Goal: Navigation & Orientation: Locate item on page

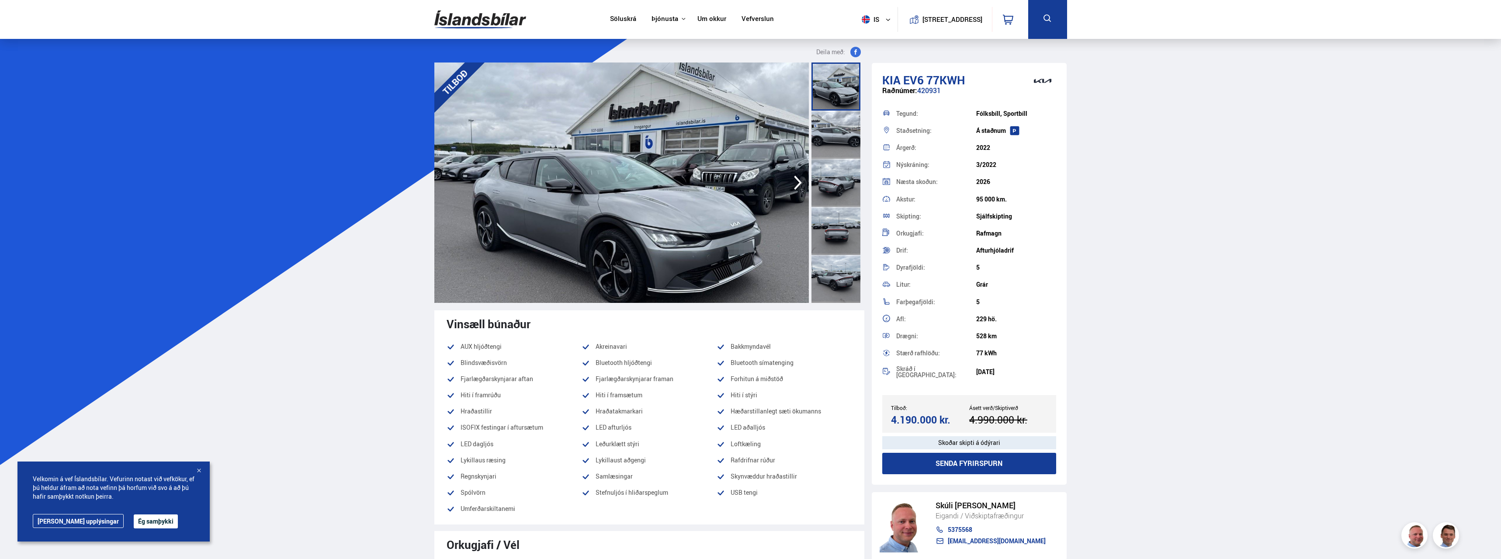
click at [671, 194] on img at bounding box center [621, 182] width 375 height 240
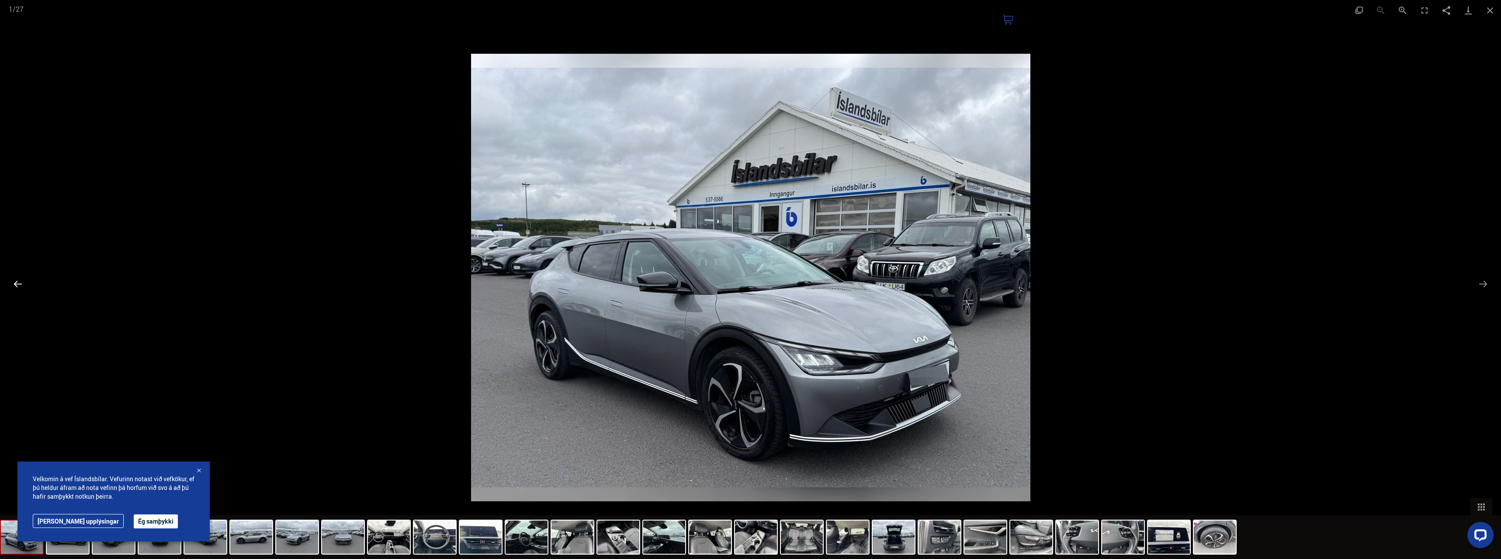
click at [17, 291] on button "Previous slide" at bounding box center [18, 283] width 18 height 17
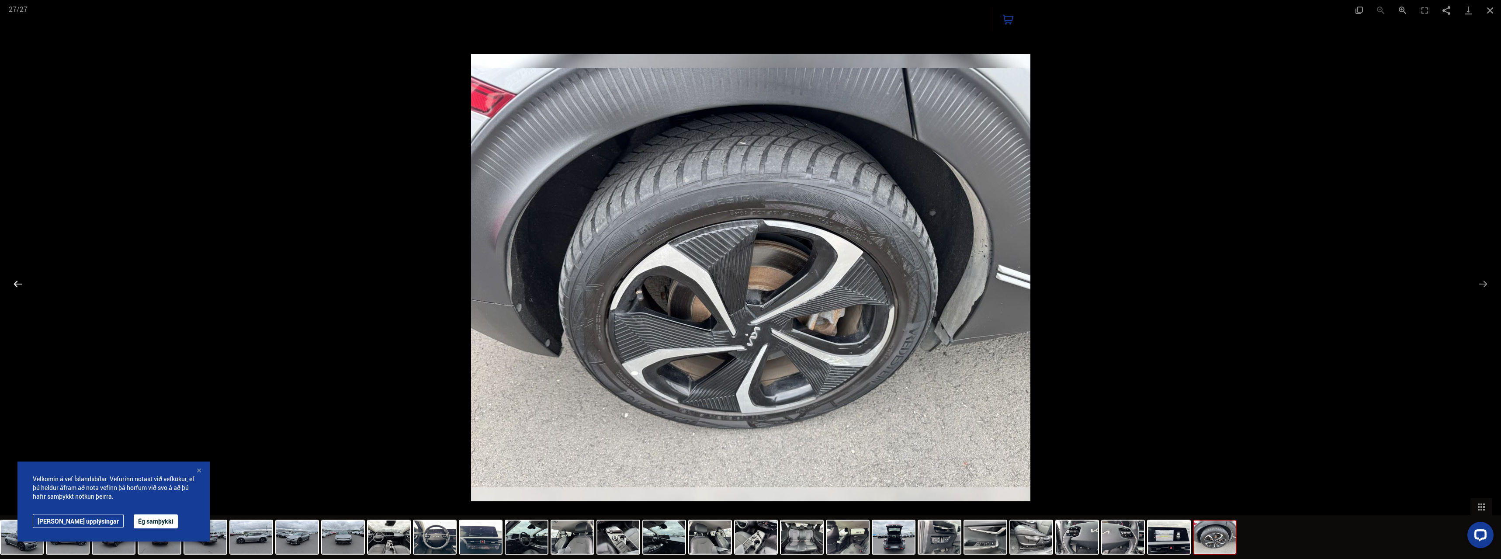
click at [17, 291] on button "Previous slide" at bounding box center [18, 283] width 18 height 17
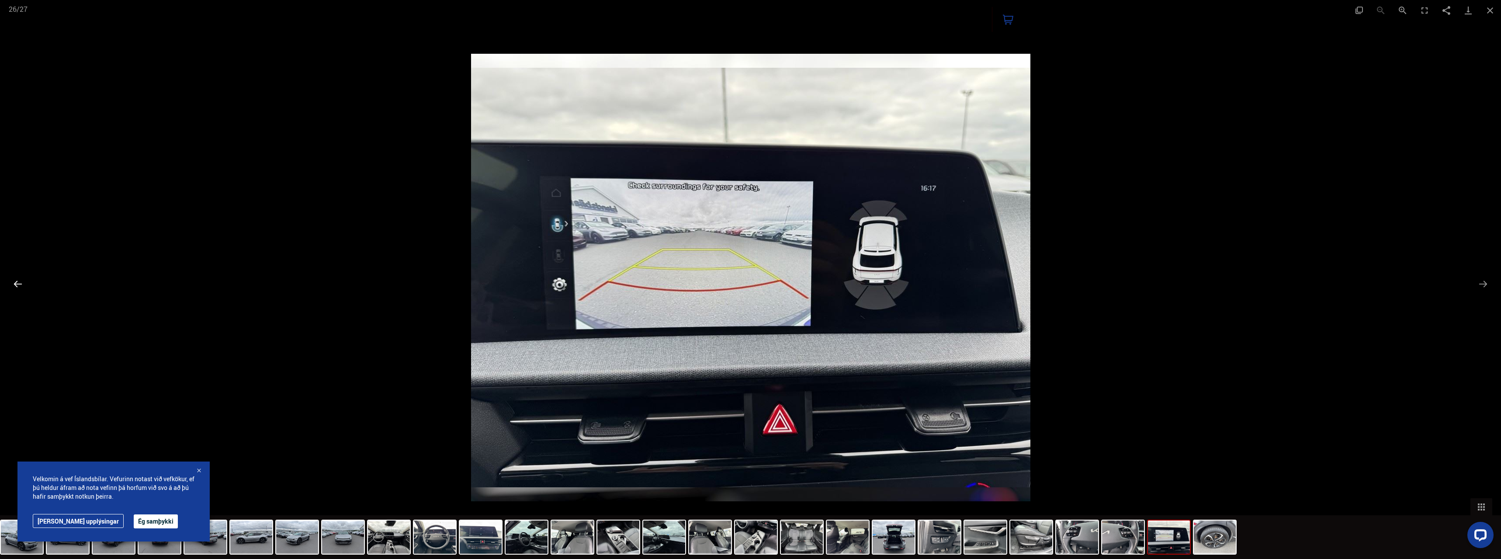
click at [17, 291] on button "Previous slide" at bounding box center [18, 283] width 18 height 17
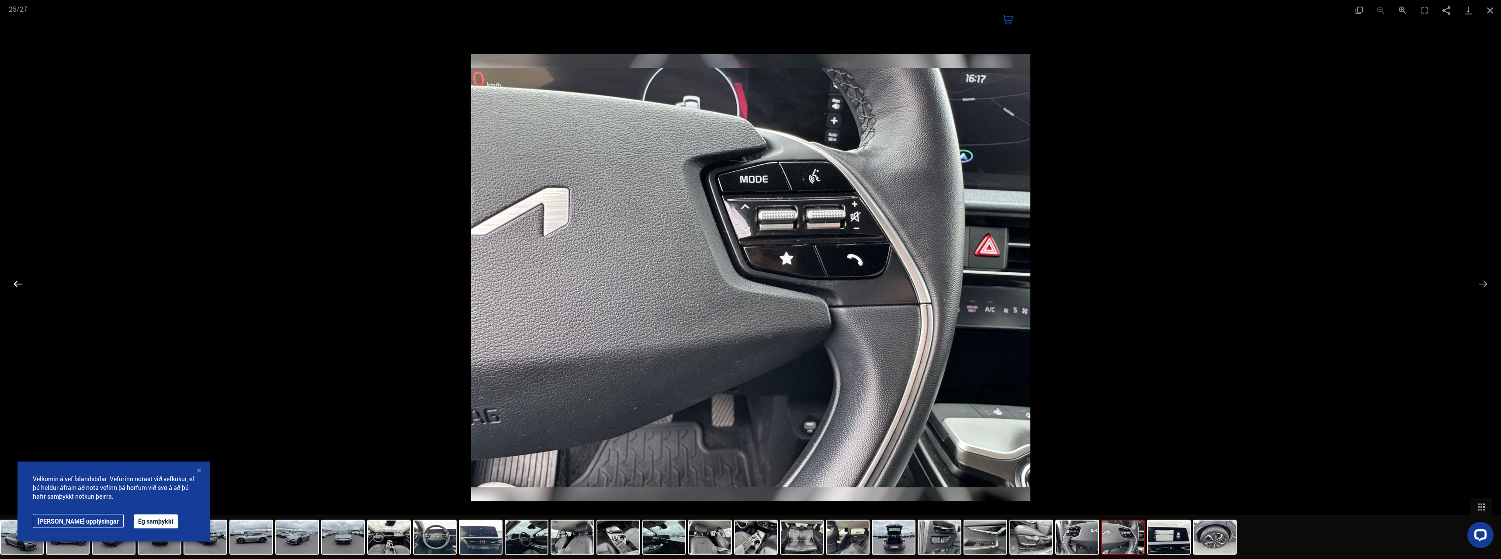
click at [17, 291] on button "Previous slide" at bounding box center [18, 283] width 18 height 17
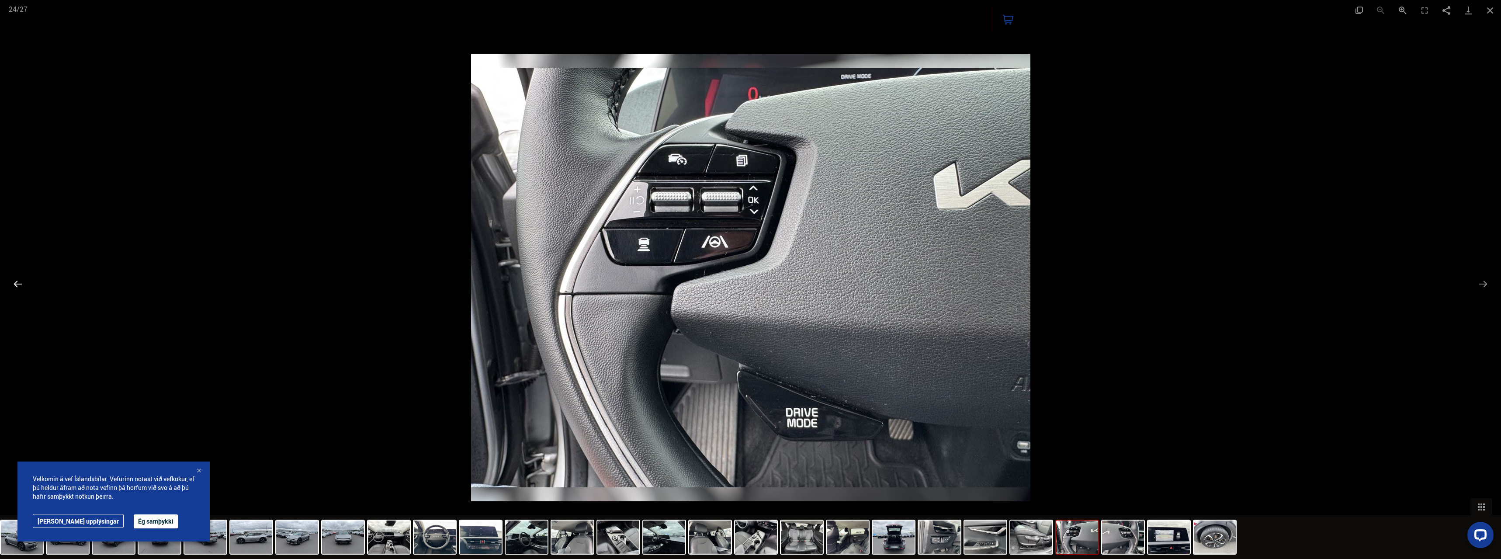
click at [17, 291] on button "Previous slide" at bounding box center [18, 283] width 18 height 17
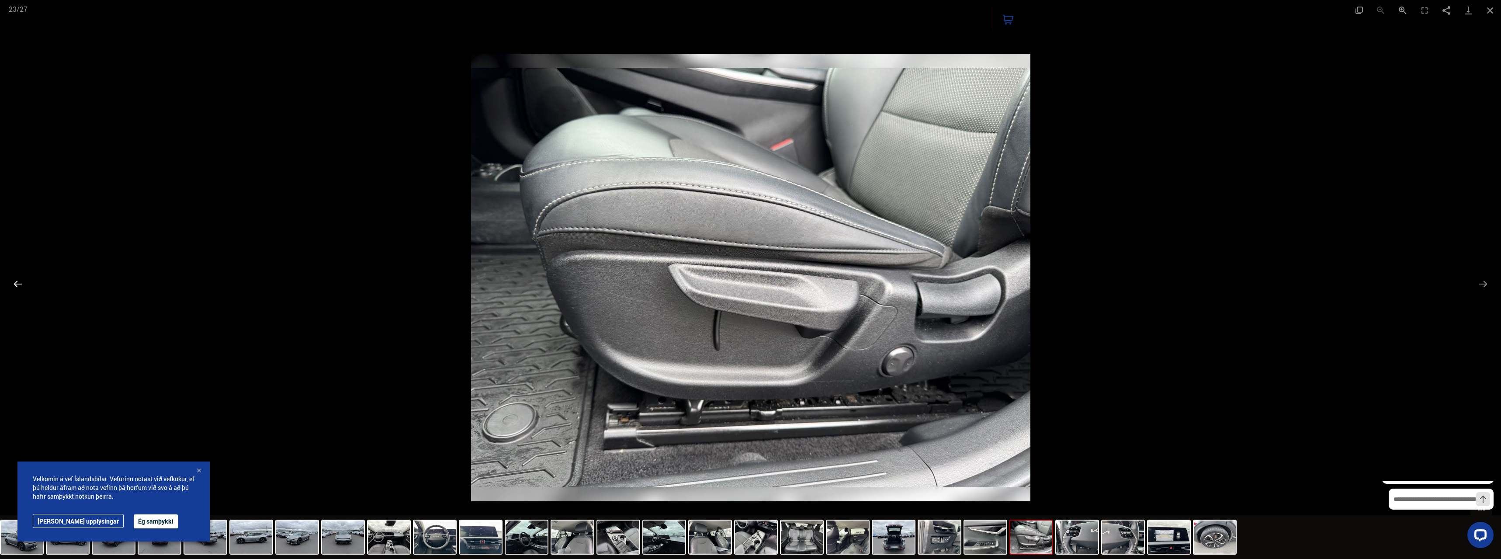
click at [17, 291] on button "Previous slide" at bounding box center [18, 283] width 18 height 17
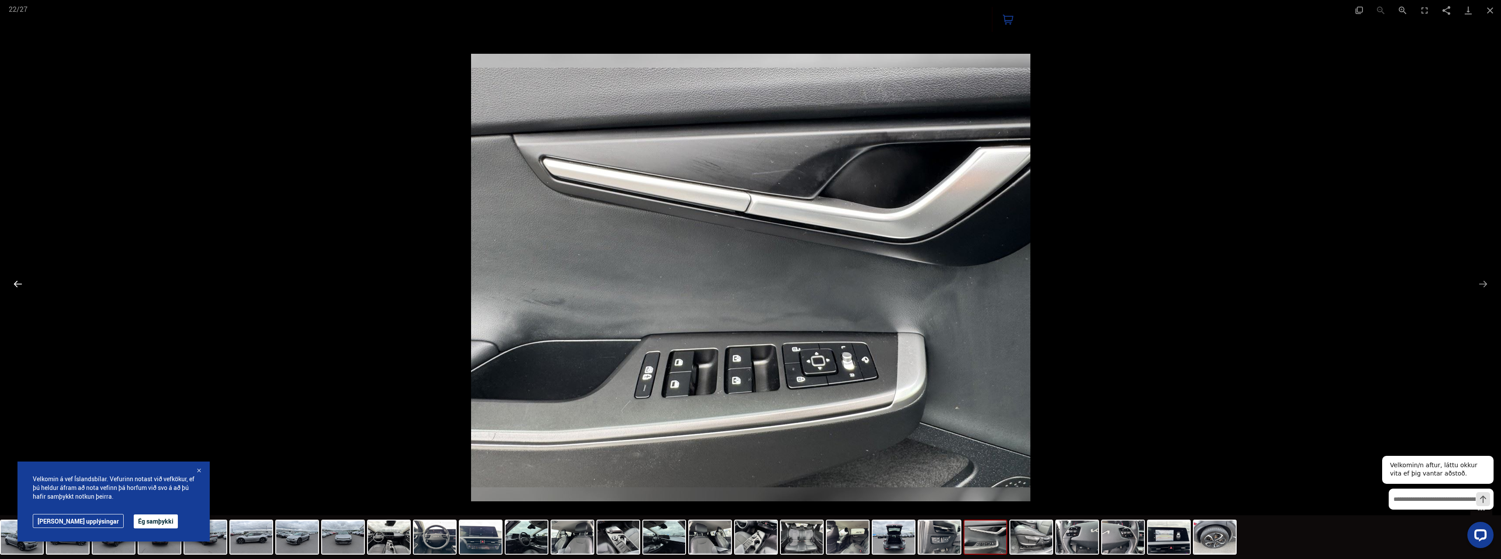
click at [17, 291] on button "Previous slide" at bounding box center [18, 283] width 18 height 17
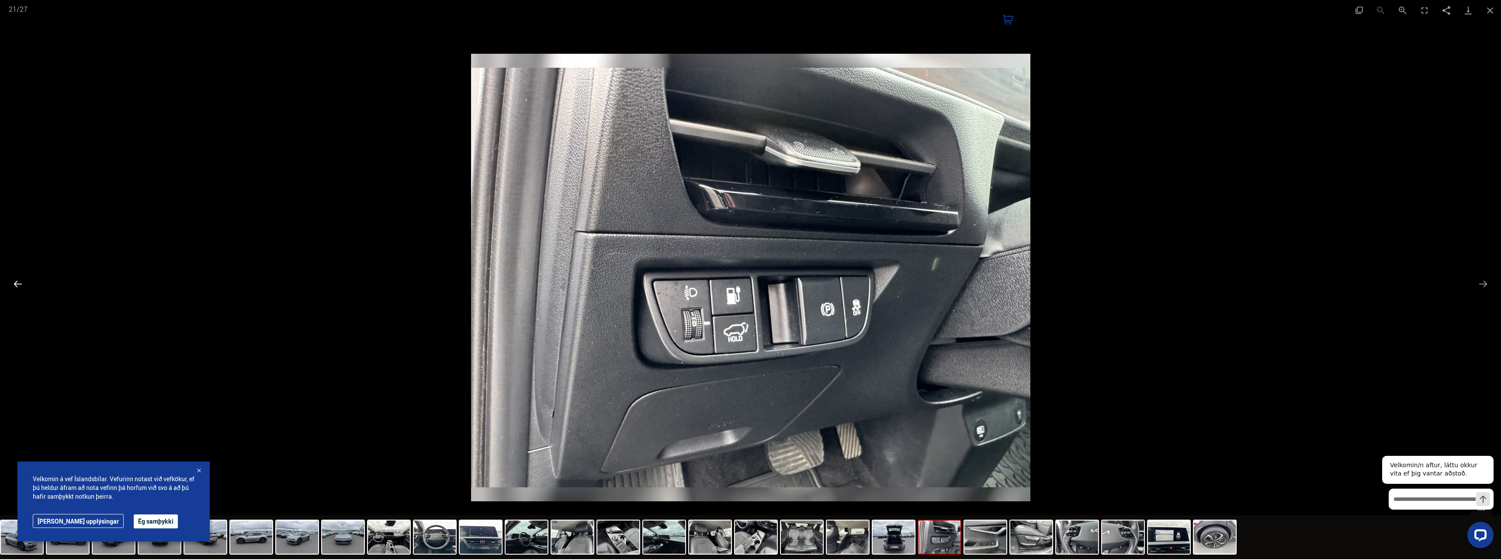
click at [17, 291] on button "Previous slide" at bounding box center [18, 283] width 18 height 17
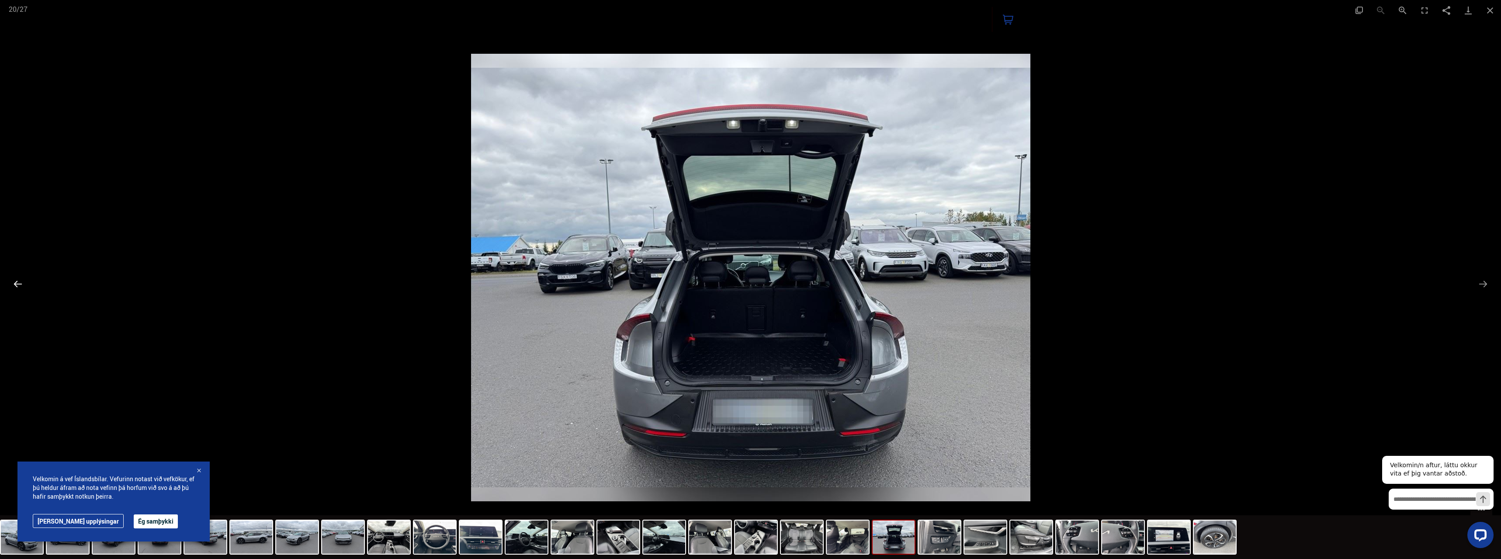
click at [17, 291] on button "Previous slide" at bounding box center [18, 283] width 18 height 17
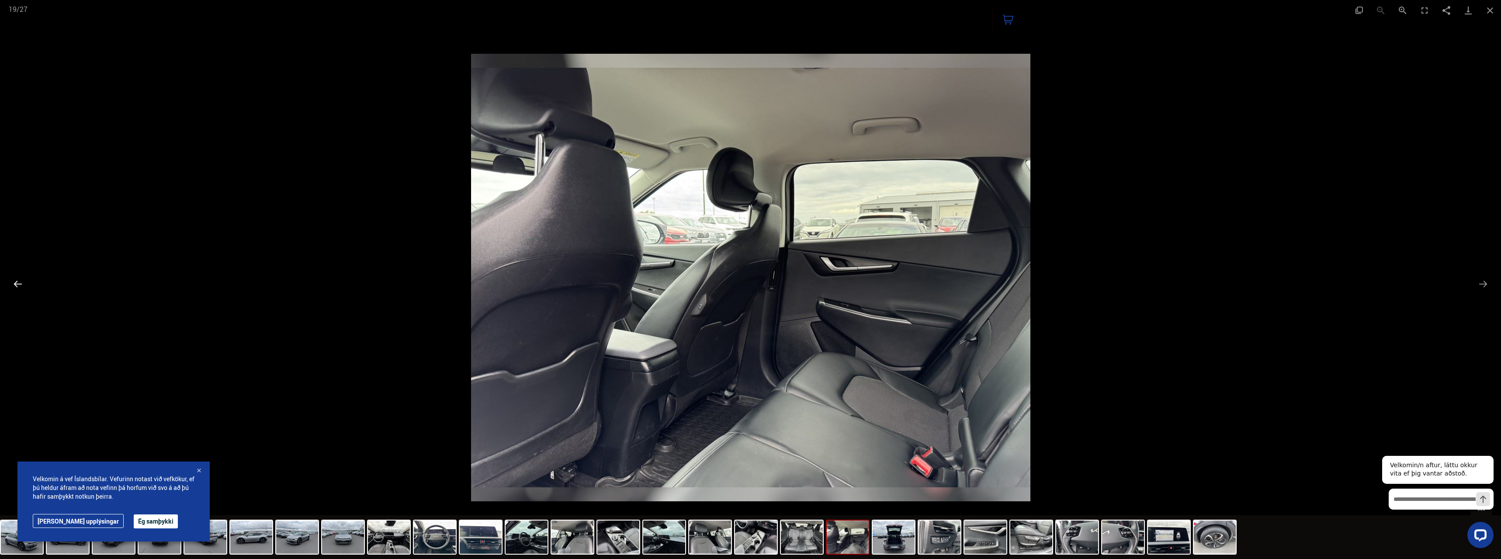
click at [17, 291] on button "Previous slide" at bounding box center [18, 283] width 18 height 17
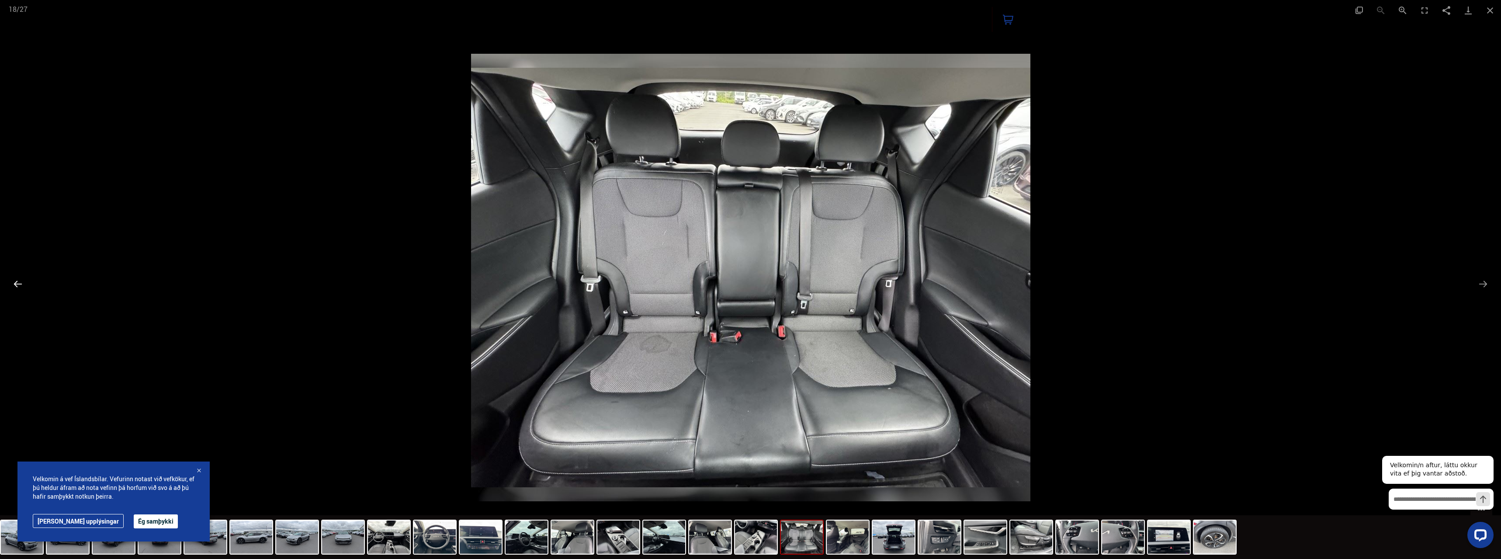
click at [17, 291] on button "Previous slide" at bounding box center [18, 283] width 18 height 17
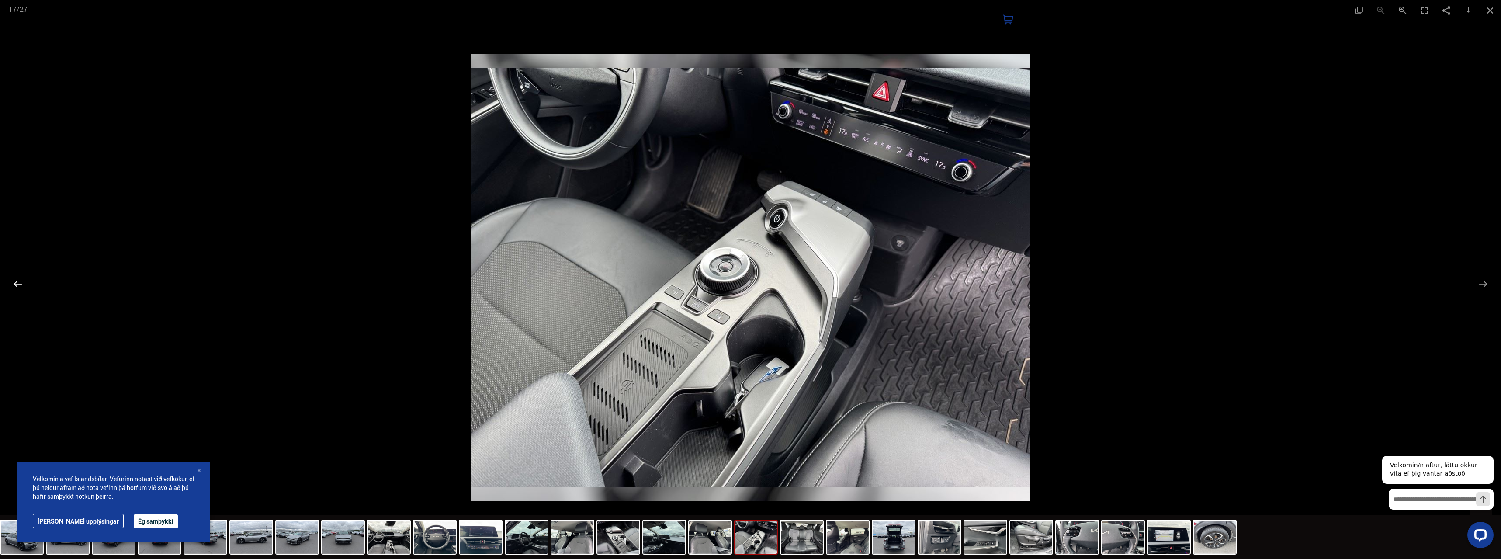
click at [17, 291] on button "Previous slide" at bounding box center [18, 283] width 18 height 17
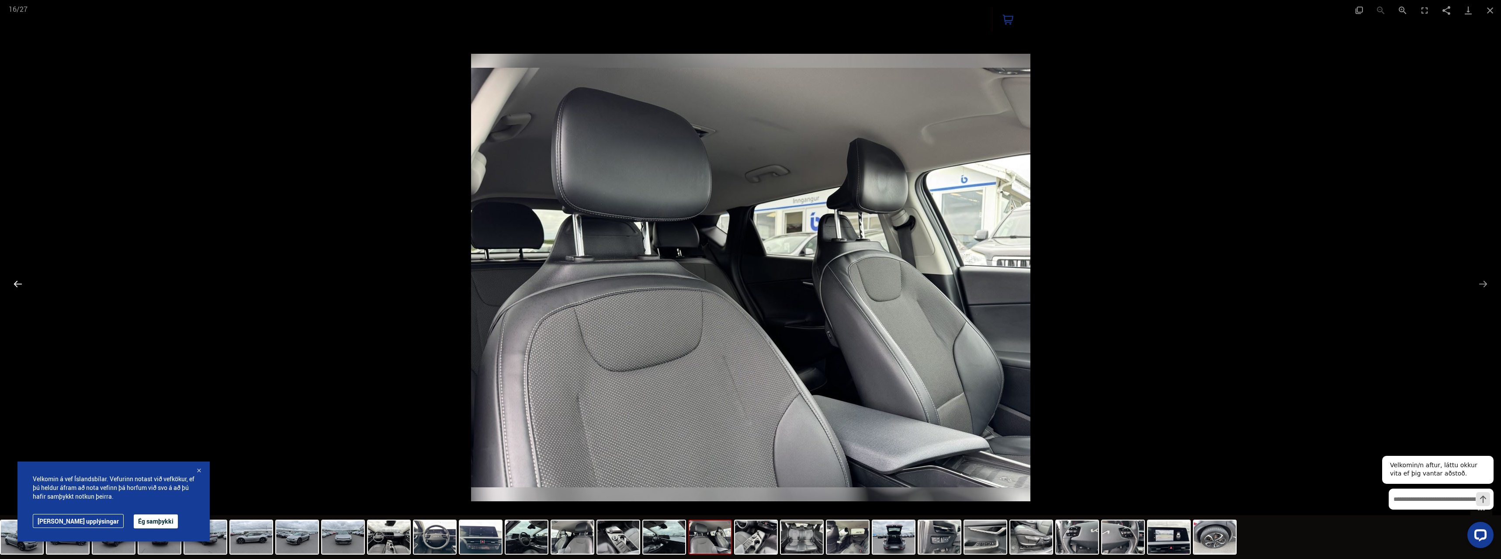
click at [17, 291] on button "Previous slide" at bounding box center [18, 283] width 18 height 17
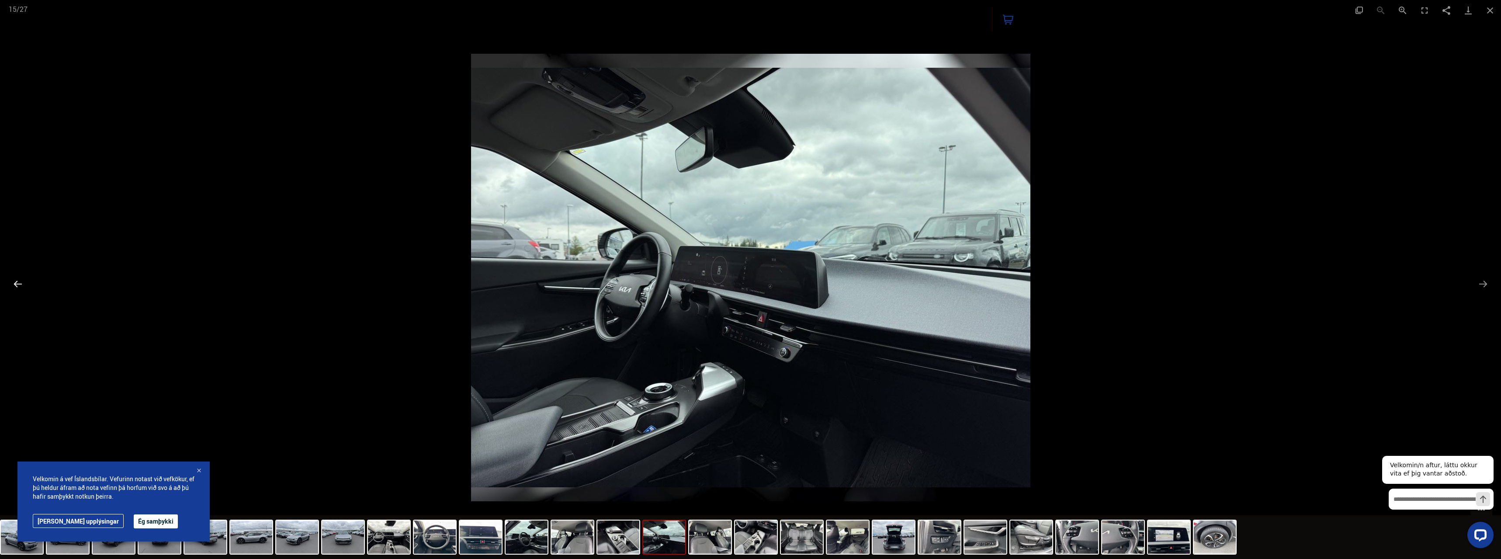
click at [17, 291] on button "Previous slide" at bounding box center [18, 283] width 18 height 17
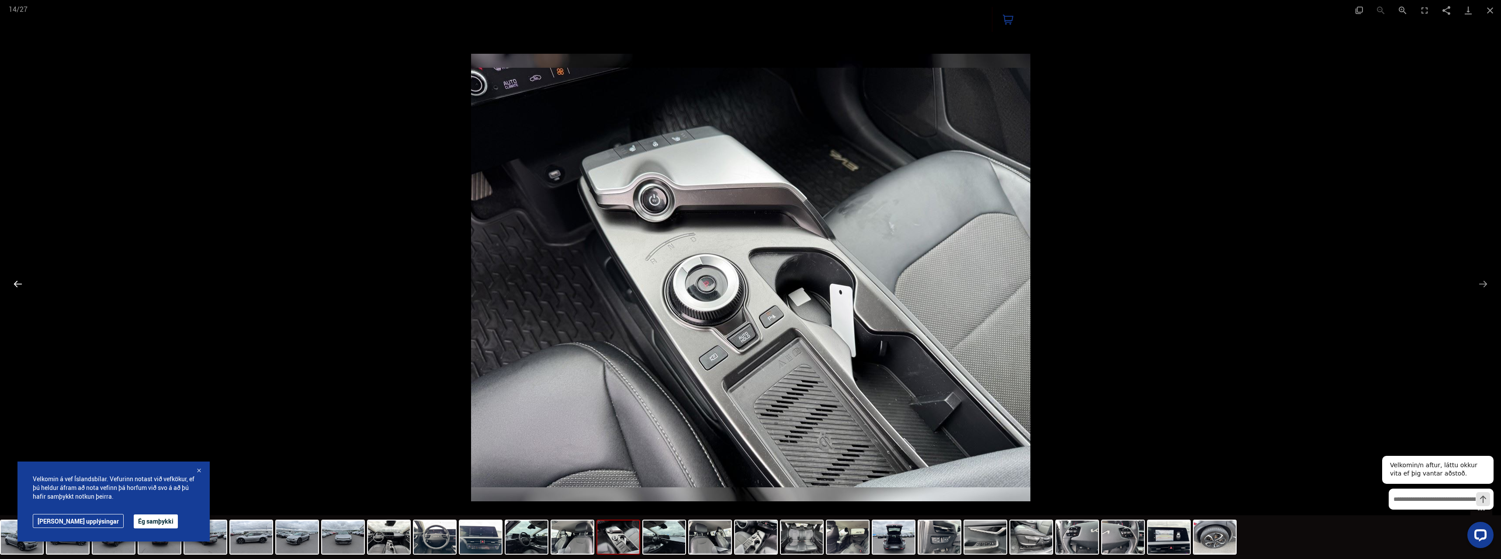
click at [17, 291] on button "Previous slide" at bounding box center [18, 283] width 18 height 17
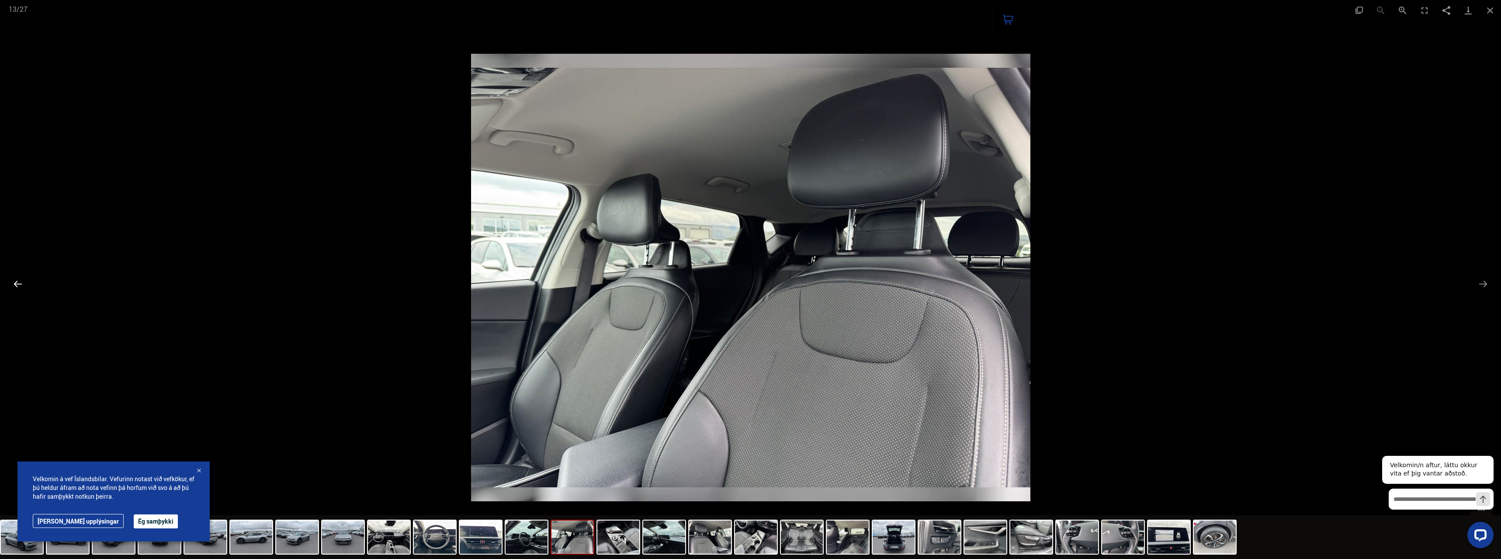
click at [17, 291] on button "Previous slide" at bounding box center [18, 283] width 18 height 17
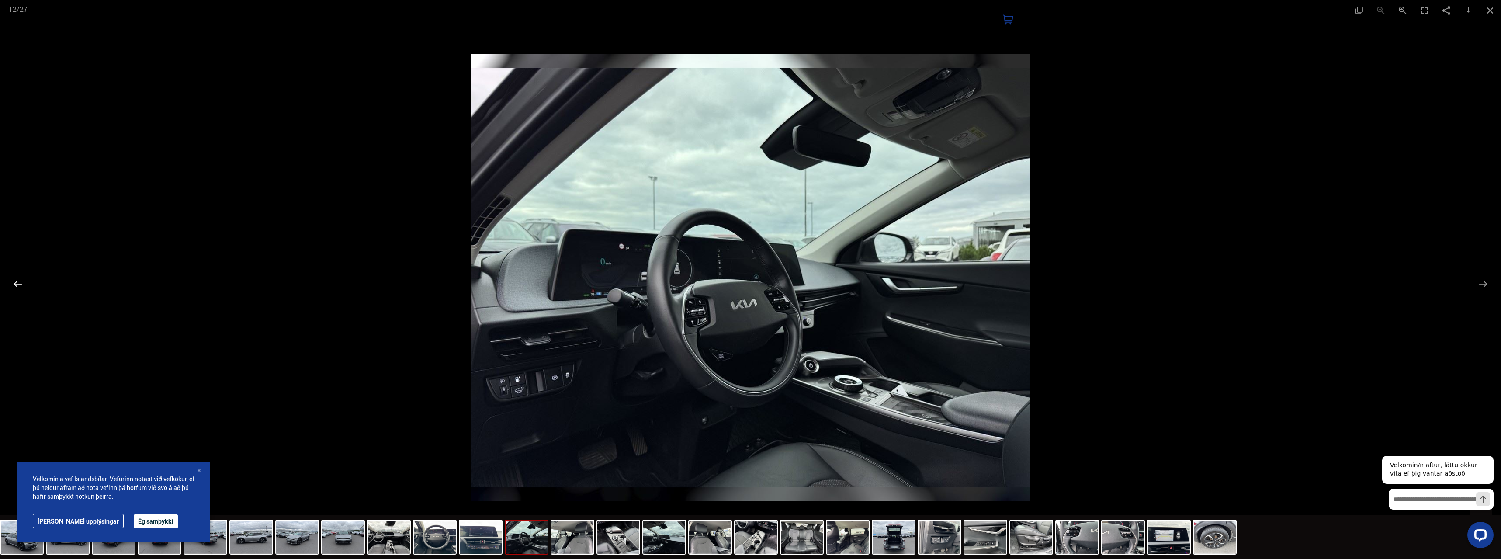
click at [17, 291] on button "Previous slide" at bounding box center [18, 283] width 18 height 17
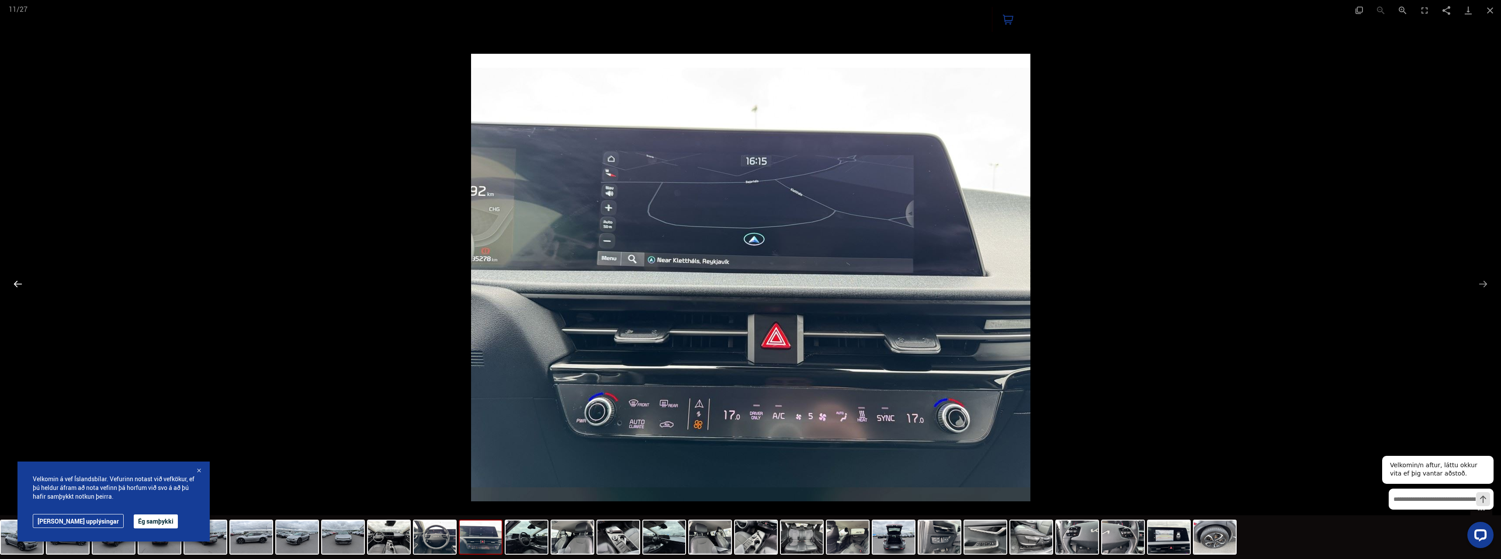
click at [17, 291] on button "Previous slide" at bounding box center [18, 283] width 18 height 17
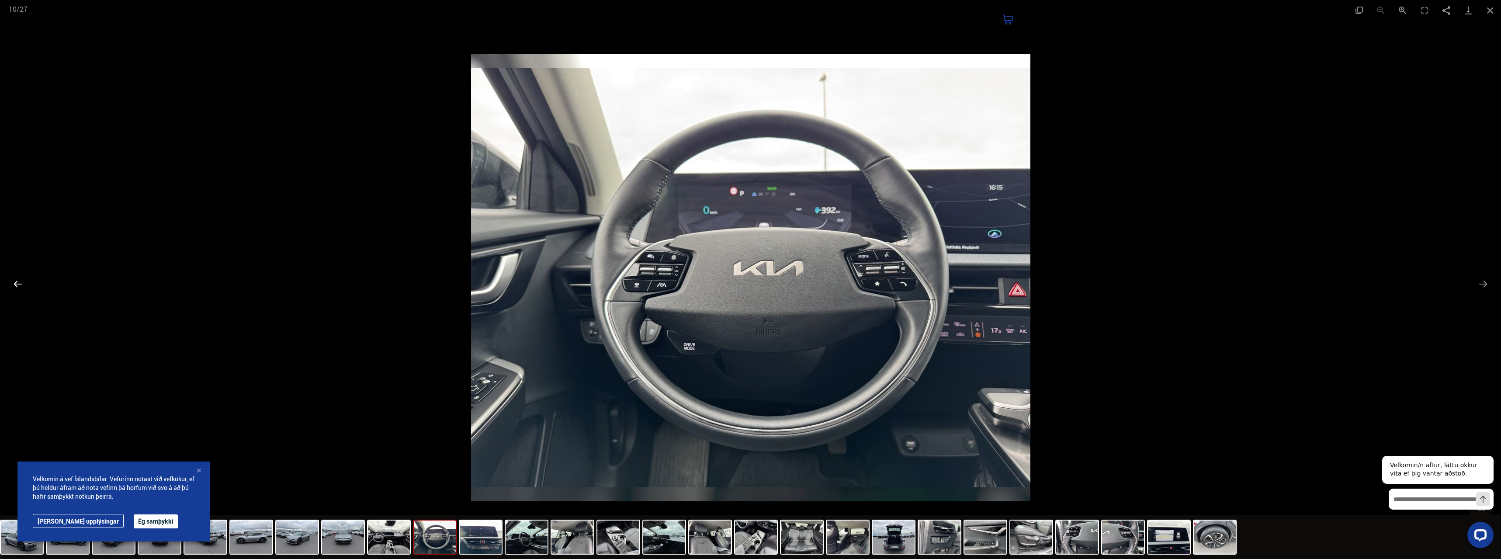
click at [17, 291] on button "Previous slide" at bounding box center [18, 283] width 18 height 17
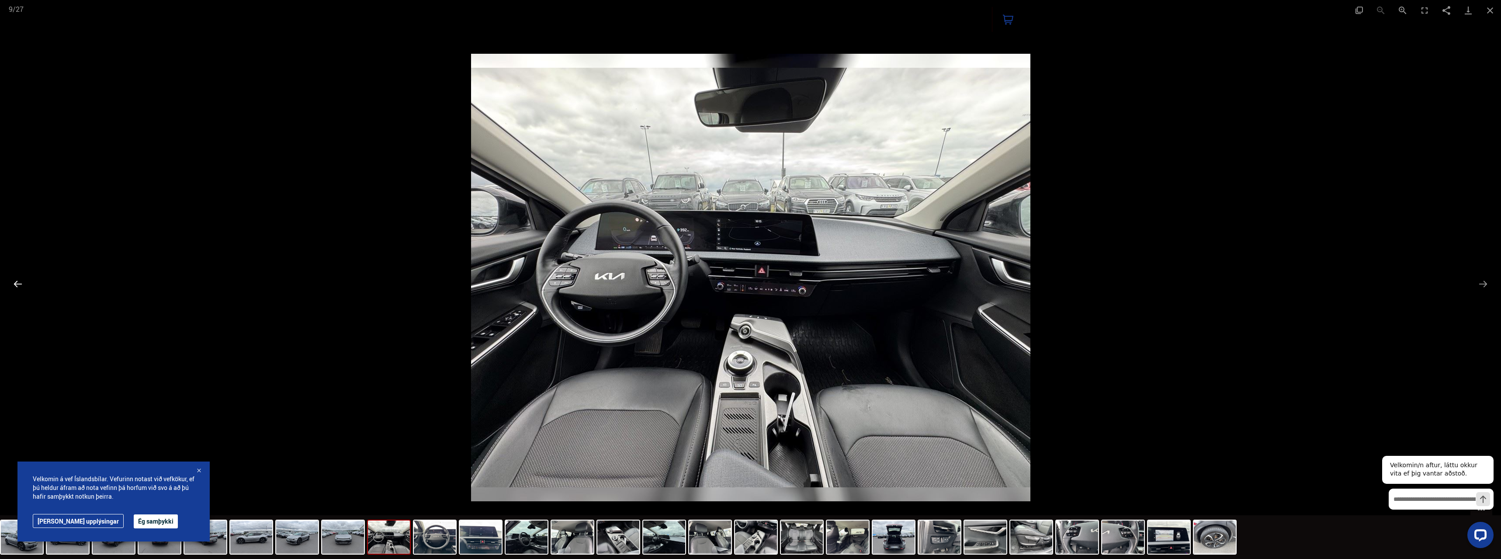
click at [17, 291] on button "Previous slide" at bounding box center [18, 283] width 18 height 17
